Goal: Information Seeking & Learning: Understand process/instructions

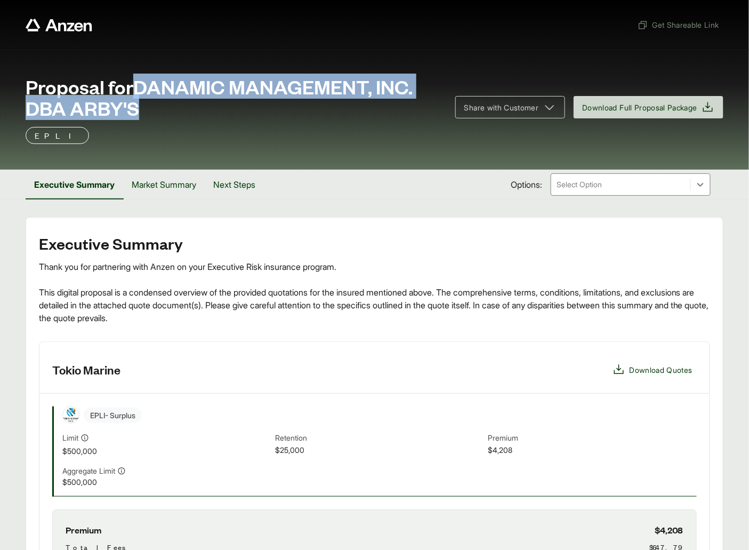
drag, startPoint x: 141, startPoint y: 84, endPoint x: 148, endPoint y: 101, distance: 18.6
click at [148, 101] on span "Proposal for DANAMIC MANAGEMENT, INC. DBA ARBY'S" at bounding box center [234, 97] width 417 height 43
copy span "DANAMIC MANAGEMENT, INC. DBA ARBY'S"
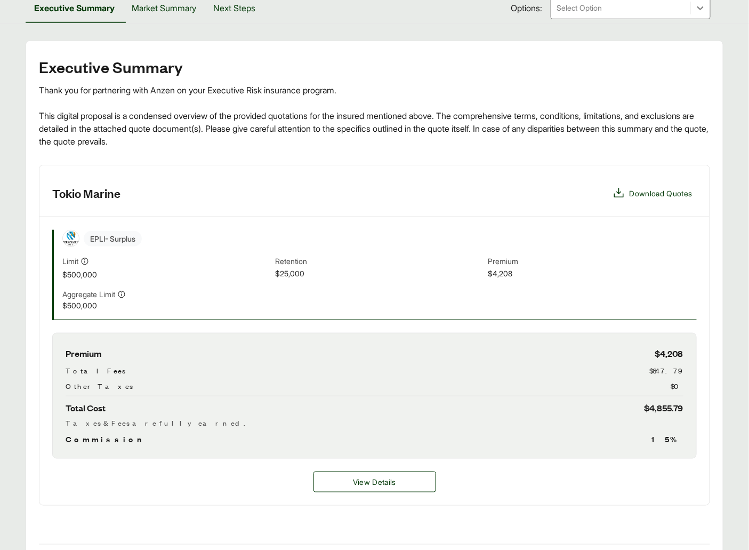
scroll to position [253, 0]
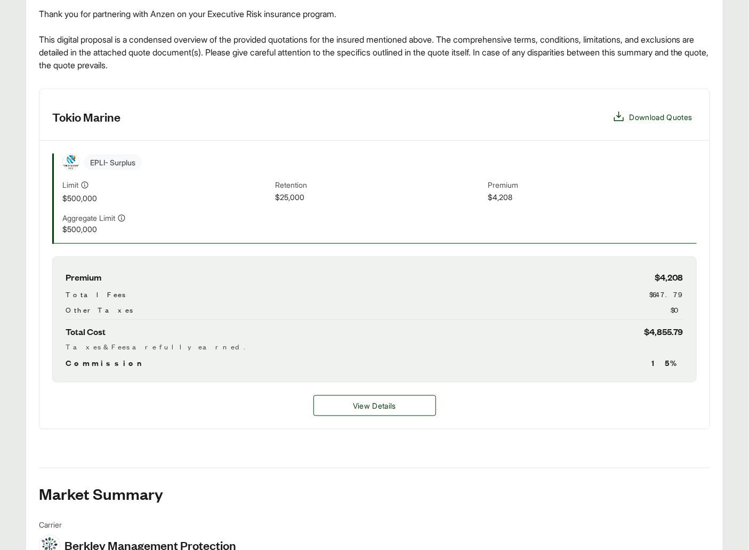
click at [391, 391] on div "View Details" at bounding box center [374, 405] width 670 height 46
click at [391, 397] on button "View Details" at bounding box center [374, 405] width 123 height 21
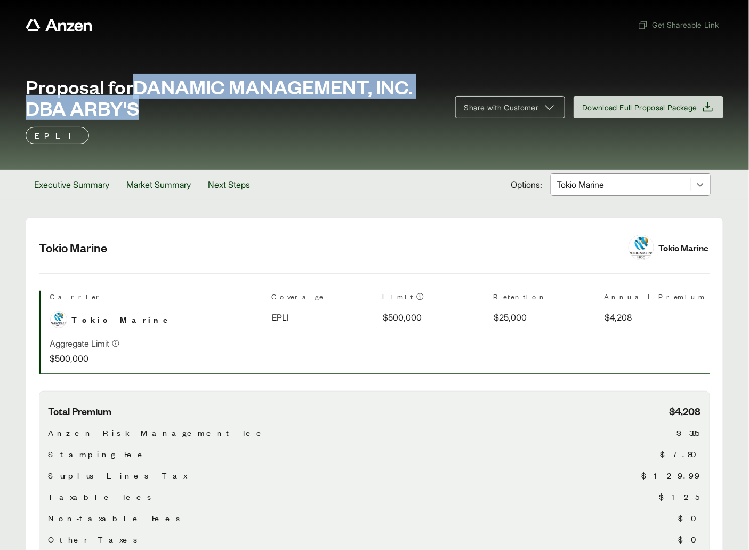
scroll to position [198, 0]
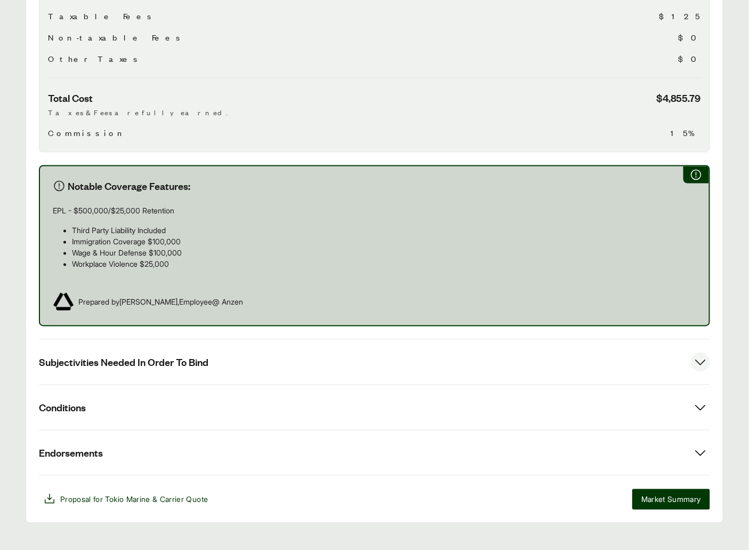
click at [182, 369] on button "Subjectivities Needed In Order To Bind" at bounding box center [374, 362] width 671 height 45
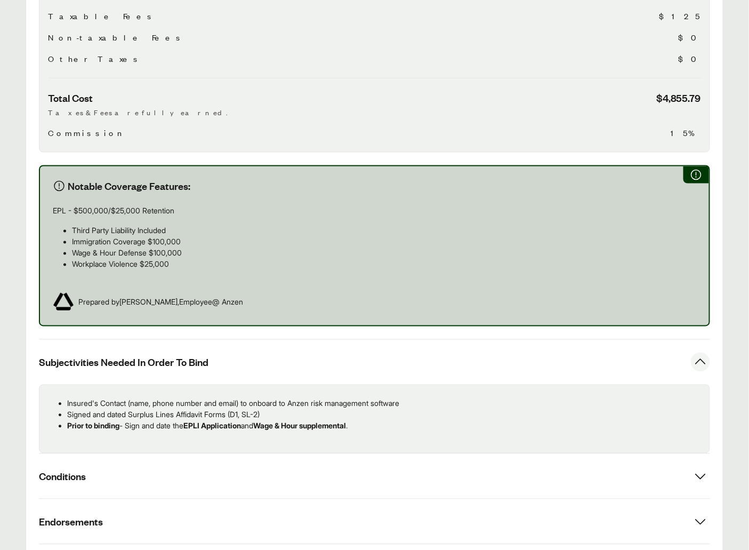
scroll to position [544, 0]
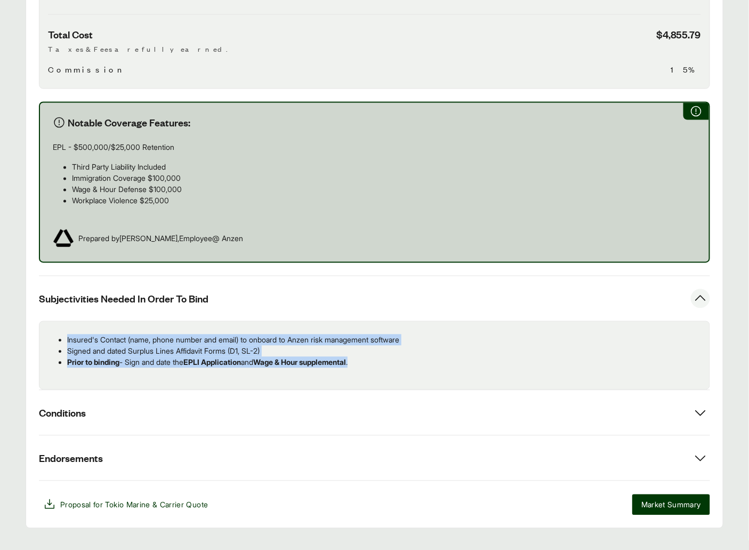
drag, startPoint x: 250, startPoint y: 350, endPoint x: 68, endPoint y: 340, distance: 182.6
click at [68, 340] on ul "Insured's Contact (name, phone number and email) to onboard to Anzen risk manag…" at bounding box center [374, 351] width 653 height 34
